Goal: Navigation & Orientation: Find specific page/section

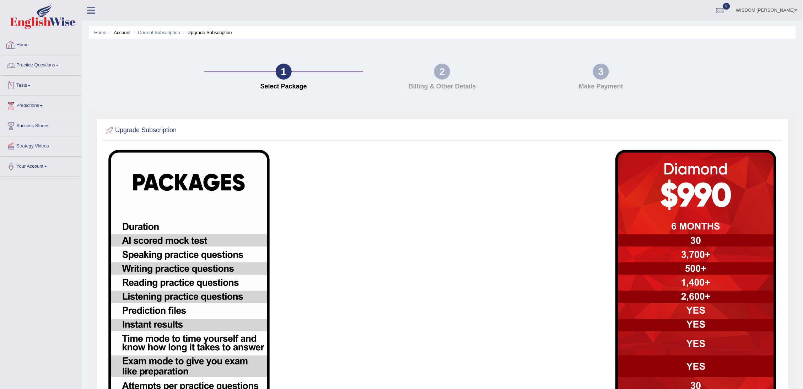
click at [20, 46] on link "Home" at bounding box center [40, 44] width 81 height 18
